Goal: Information Seeking & Learning: Learn about a topic

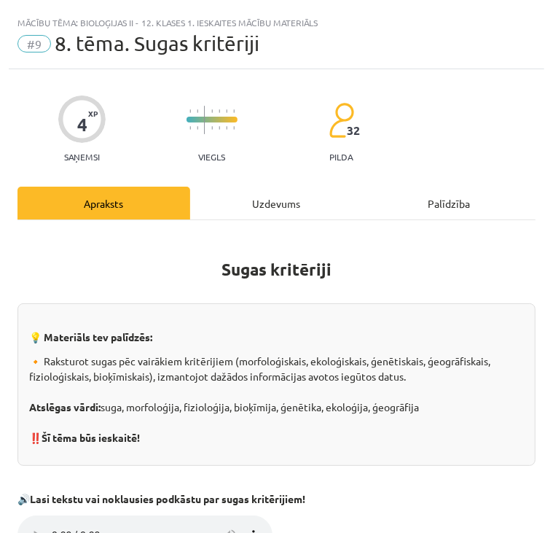
scroll to position [921, 0]
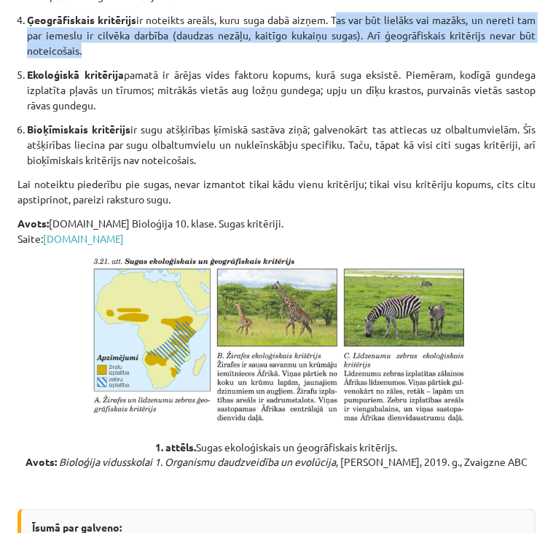
drag, startPoint x: 338, startPoint y: 17, endPoint x: 389, endPoint y: 58, distance: 65.3
copy ol "Tas var būt lielāks vai mazāks, un nereti tam par iemeslu ir cilvēka darbība (d…"
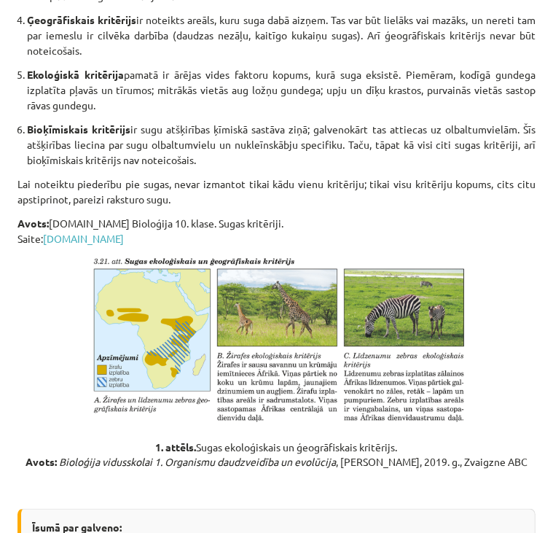
click at [187, 93] on p "Ekoloģiskā kritērija pamatā ir ārējas vides faktoru kopums, kurā suga eksistē. …" at bounding box center [281, 90] width 509 height 46
drag, startPoint x: 395, startPoint y: 71, endPoint x: 424, endPoint y: 110, distance: 49.0
click at [424, 110] on p "Ekoloģiskā kritērija pamatā ir ārējas vides faktoru kopums, kurā suga eksistē. …" at bounding box center [281, 90] width 509 height 46
copy p "Piemēram, kodīgā gundega izplatīta pļavās un tīrumos; mitrākās vietās aug ložņu…"
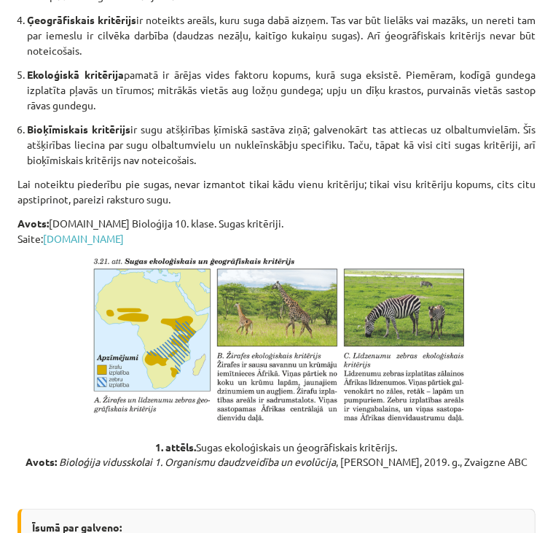
drag, startPoint x: 512, startPoint y: 127, endPoint x: 516, endPoint y: 161, distance: 34.5
click at [516, 161] on p "Bioķīmiskais kritērijs ir sugu atšķirības ķīmiskā sastāva ziņā; galvenokārt tas…" at bounding box center [281, 145] width 509 height 46
copy p "Šīs atšķirības liecina par sugu olbaltumvielu un nukleīnskābju specifiku. Taču,…"
click at [391, 203] on p "Lai noteiktu piederību pie sugas, nevar izmantot tikai kādu vienu kritēriju; ti…" at bounding box center [276, 191] width 518 height 31
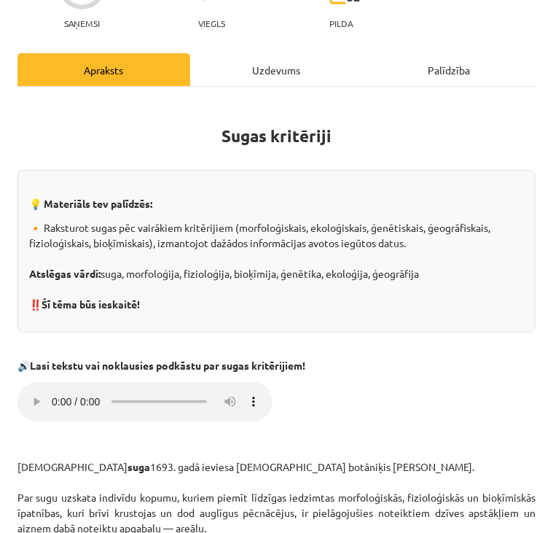
scroll to position [136, 0]
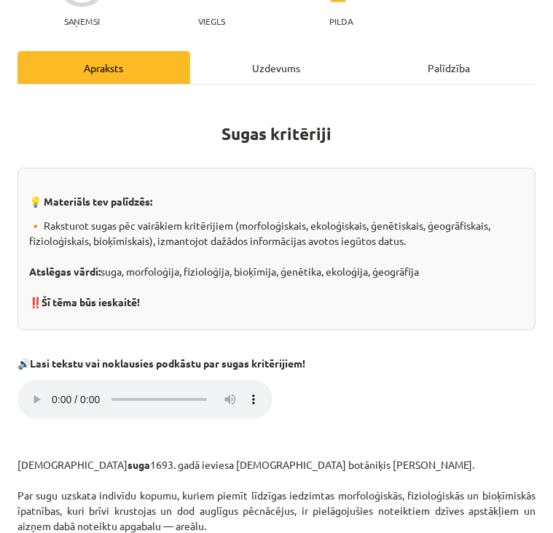
click at [278, 60] on div "Uzdevums" at bounding box center [276, 67] width 173 height 33
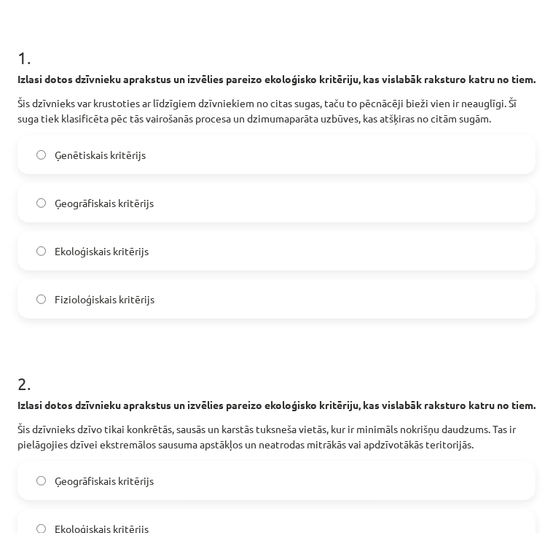
scroll to position [240, 0]
click at [216, 173] on label "Ģenētiskais kritērijs" at bounding box center [276, 154] width 515 height 36
click at [152, 317] on label "Fizioloģiskais kritērijs" at bounding box center [276, 299] width 515 height 36
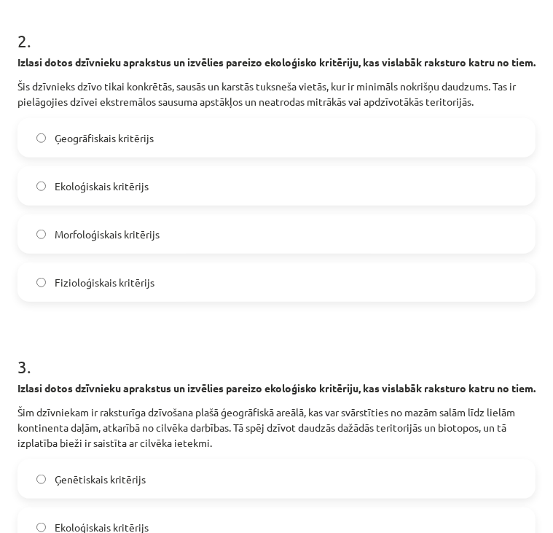
scroll to position [584, 0]
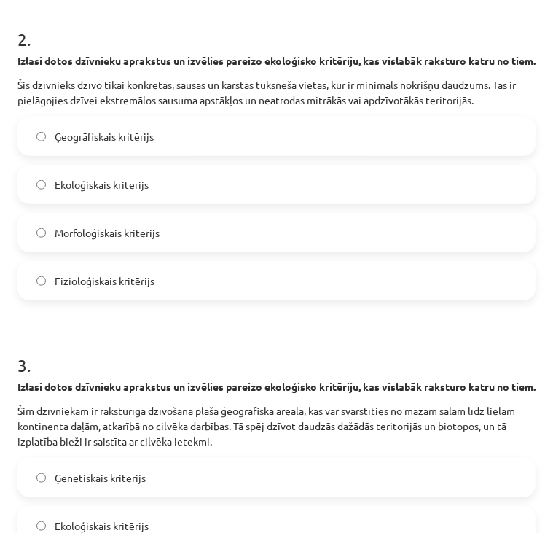
click at [154, 144] on span "Ģeogrāfiskais kritērijs" at bounding box center [104, 136] width 99 height 15
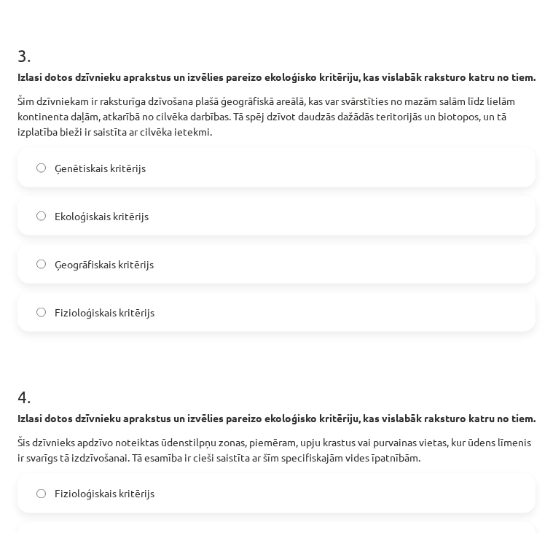
scroll to position [953, 0]
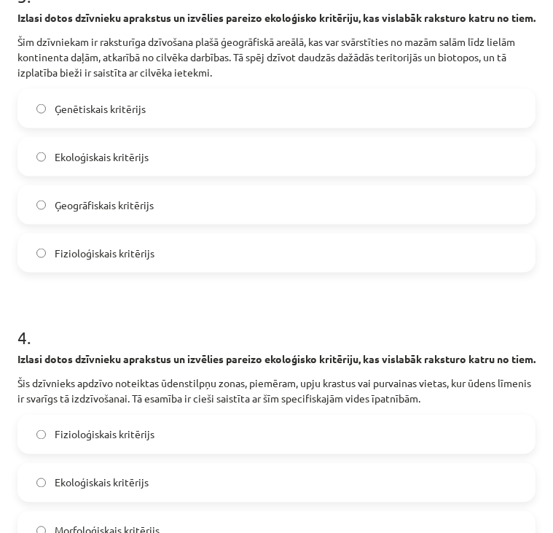
click at [187, 175] on label "Ekoloģiskais kritērijs" at bounding box center [276, 156] width 515 height 36
click at [149, 127] on label "Ģenētiskais kritērijs" at bounding box center [276, 108] width 515 height 36
click at [120, 223] on label "Ģeogrāfiskais kritērijs" at bounding box center [276, 205] width 515 height 36
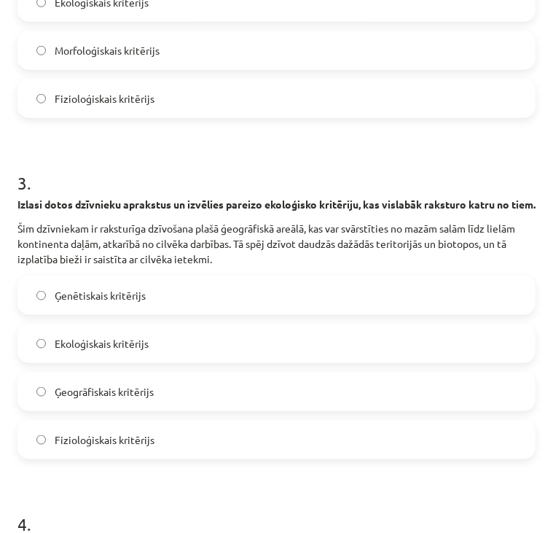
scroll to position [743, 0]
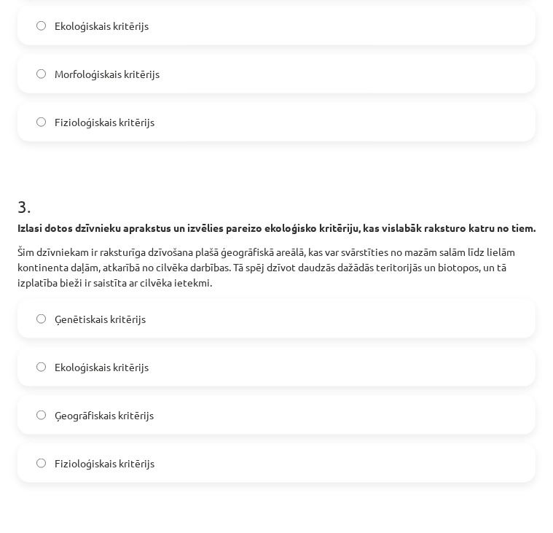
click at [172, 44] on label "Ekoloģiskais kritērijs" at bounding box center [276, 25] width 515 height 36
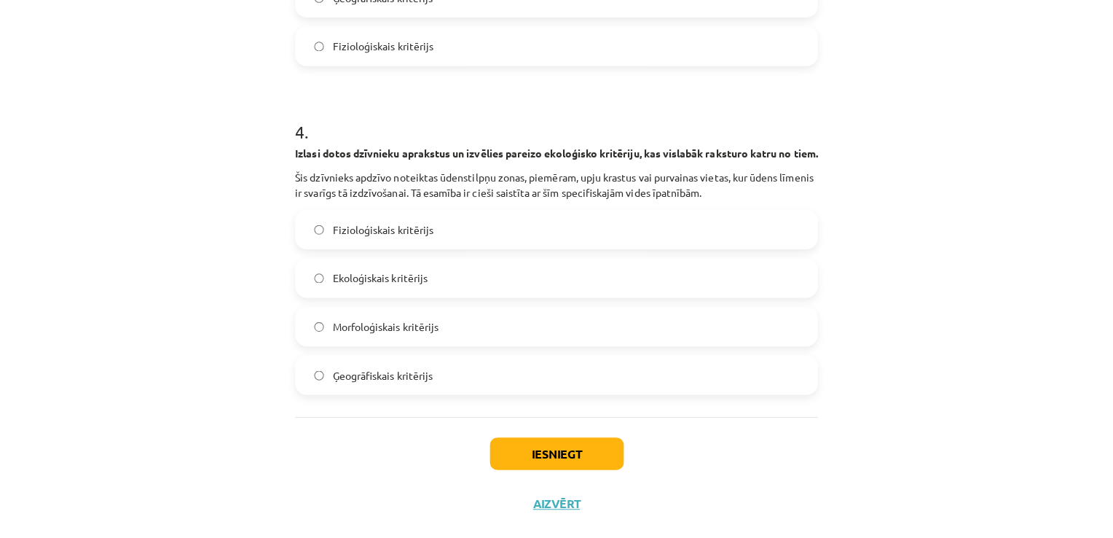
scroll to position [1208, 0]
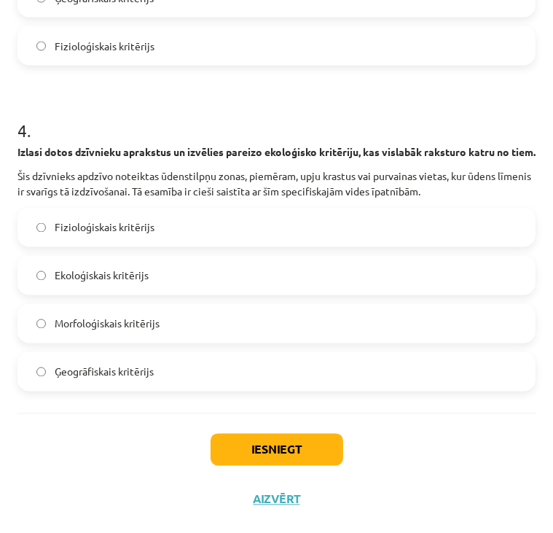
click at [359, 291] on label "Ekoloģiskais kritērijs" at bounding box center [276, 275] width 515 height 36
click at [245, 459] on button "Iesniegt" at bounding box center [277, 450] width 133 height 32
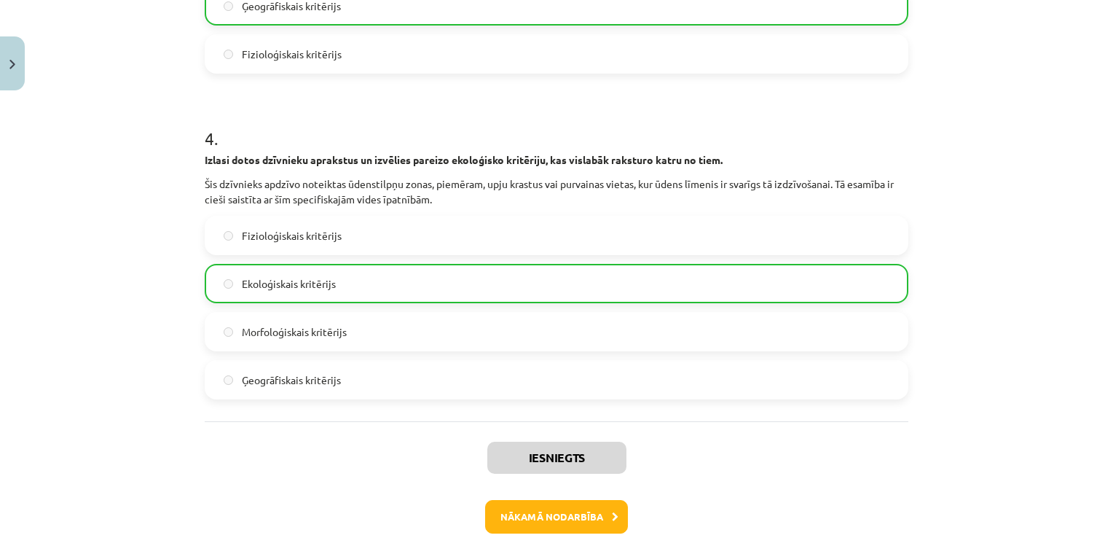
scroll to position [1240, 0]
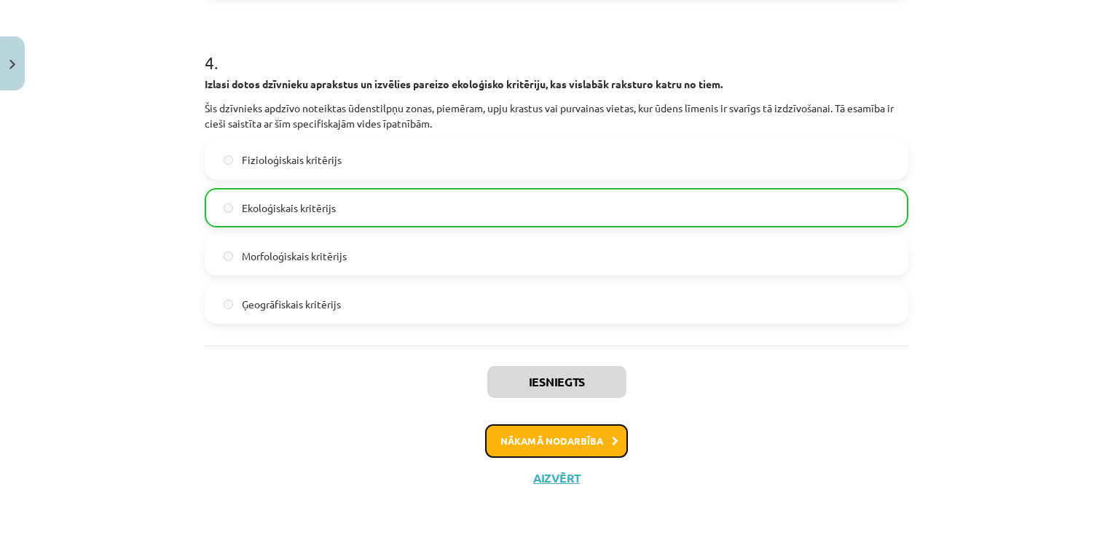
click at [533, 432] on button "Nākamā nodarbība" at bounding box center [556, 441] width 143 height 34
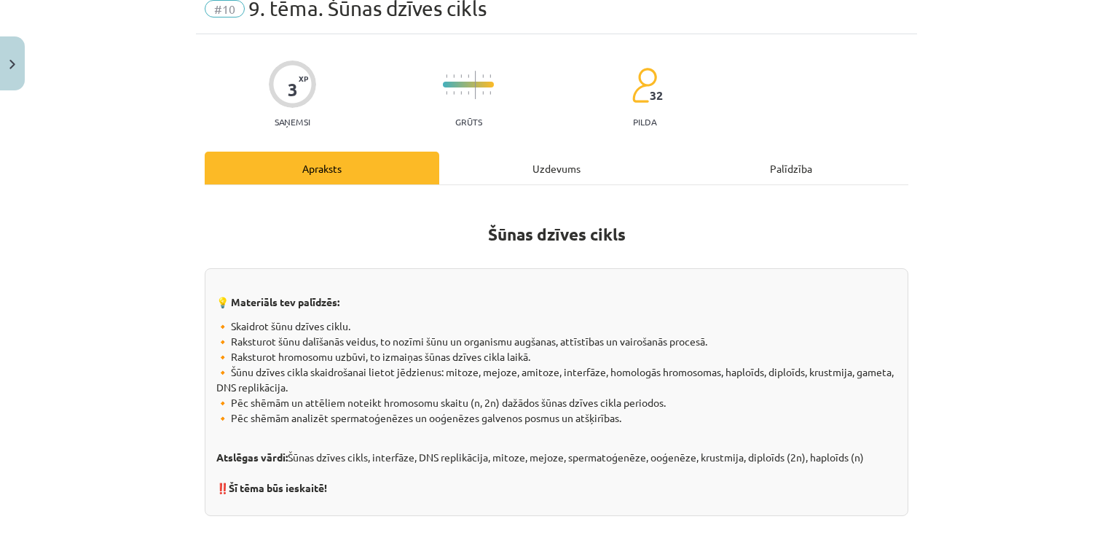
scroll to position [0, 0]
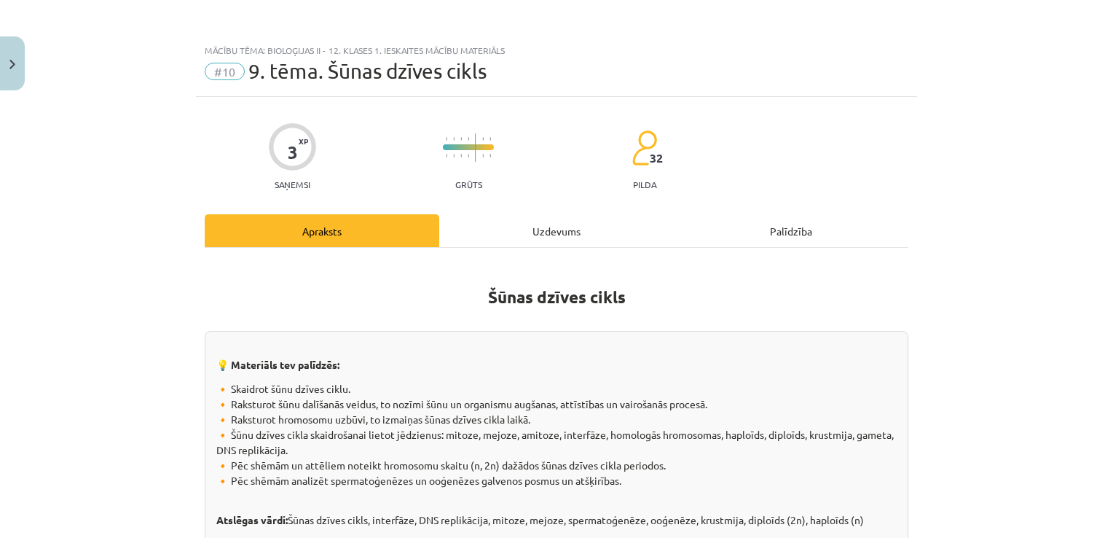
click at [551, 228] on div "Uzdevums" at bounding box center [556, 230] width 235 height 33
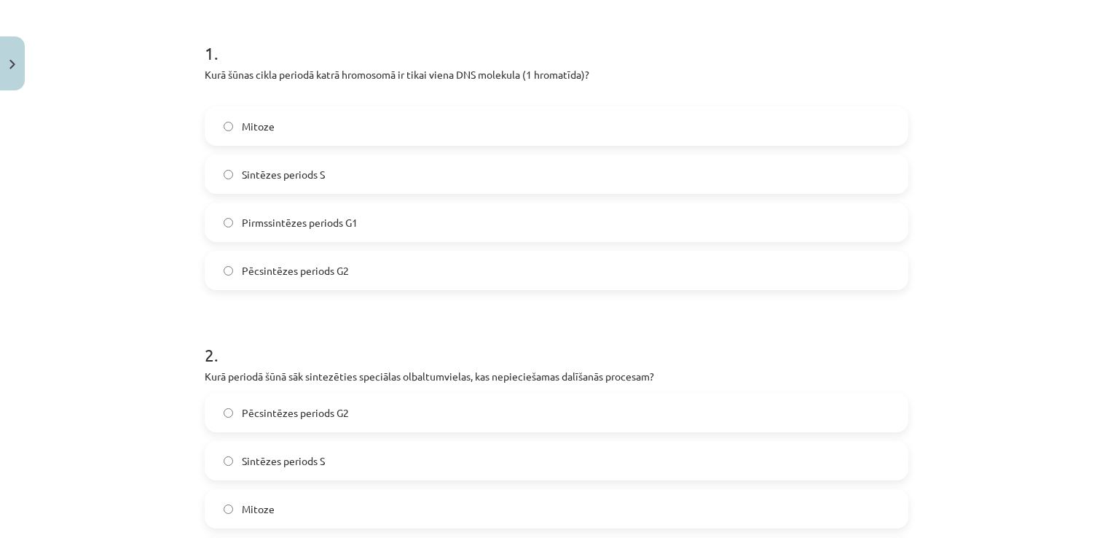
scroll to position [273, 0]
